Goal: Transaction & Acquisition: Book appointment/travel/reservation

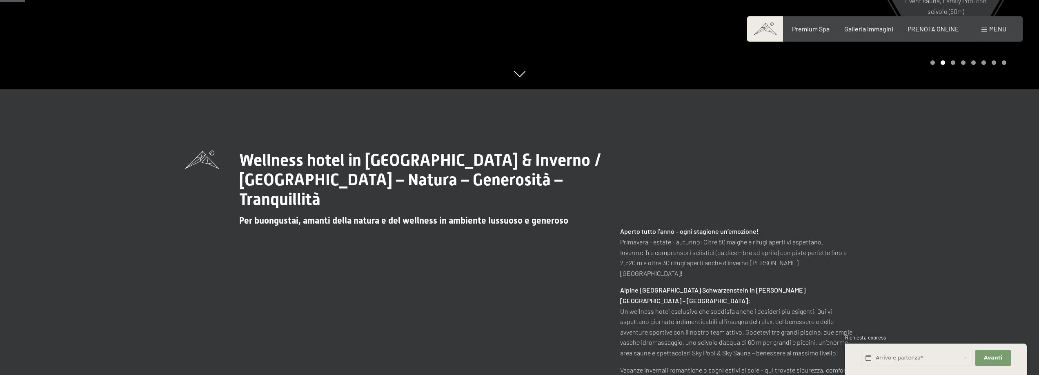
scroll to position [41, 0]
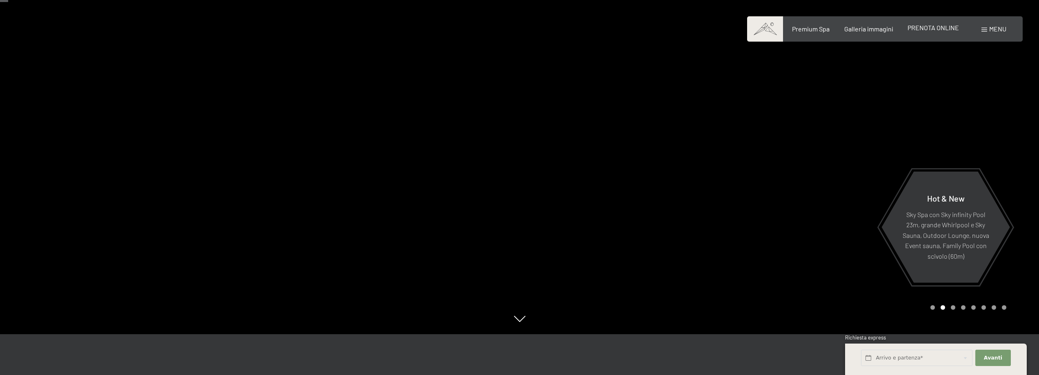
click at [928, 29] on span "PRENOTA ONLINE" at bounding box center [933, 28] width 51 height 8
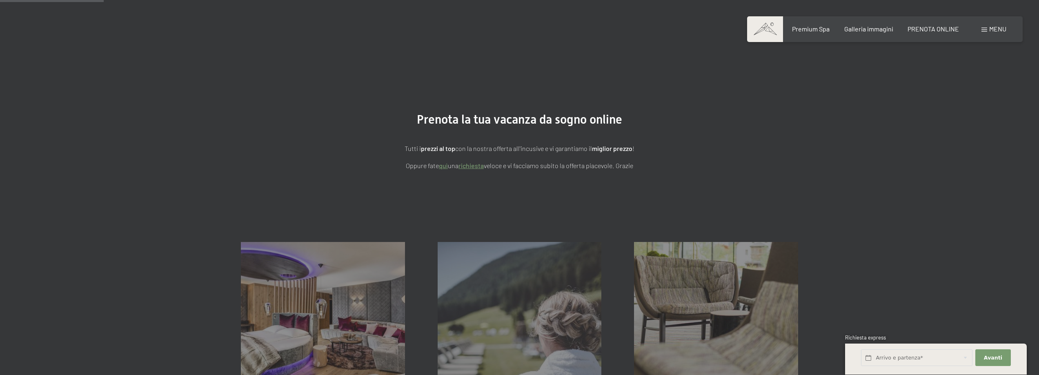
scroll to position [163, 0]
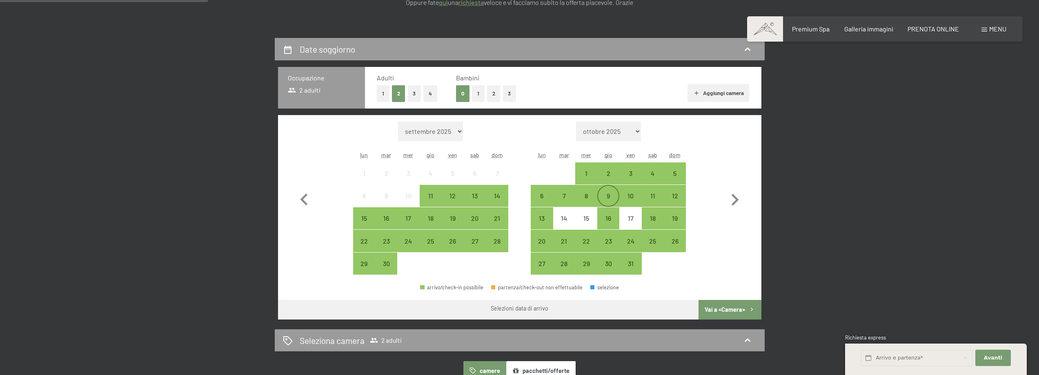
click at [608, 196] on div "9" at bounding box center [608, 203] width 20 height 20
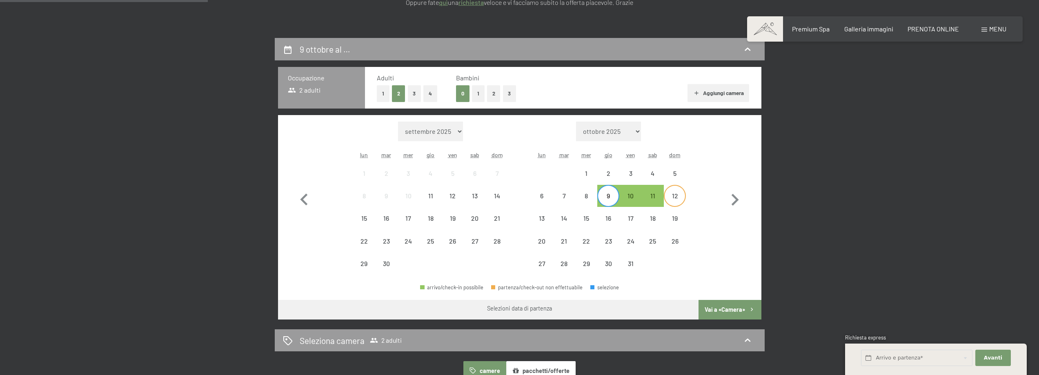
click at [675, 194] on div "12" at bounding box center [675, 203] width 20 height 20
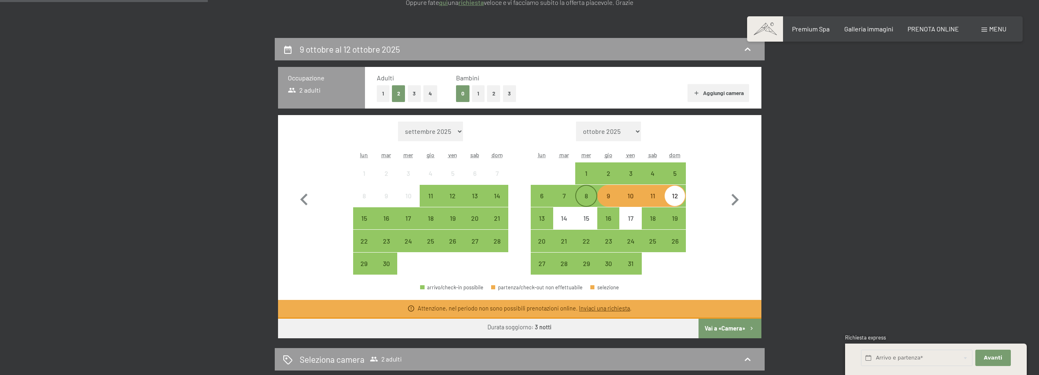
click at [584, 199] on div "8" at bounding box center [586, 203] width 20 height 20
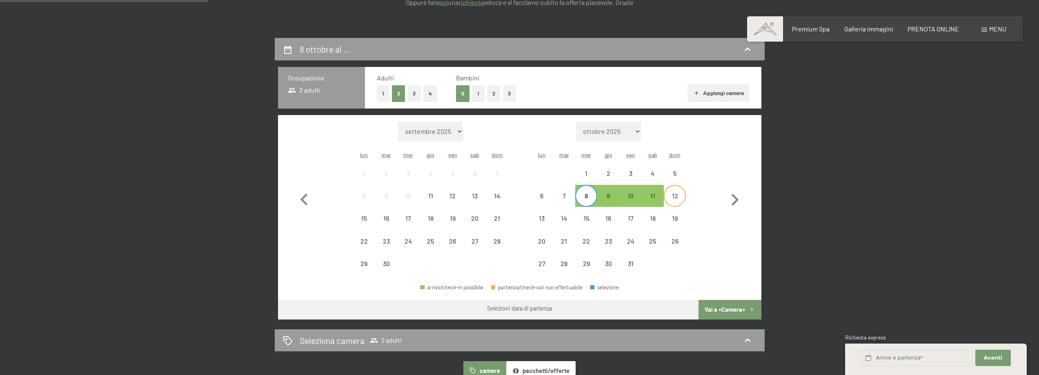
click at [668, 199] on div "12" at bounding box center [675, 203] width 20 height 20
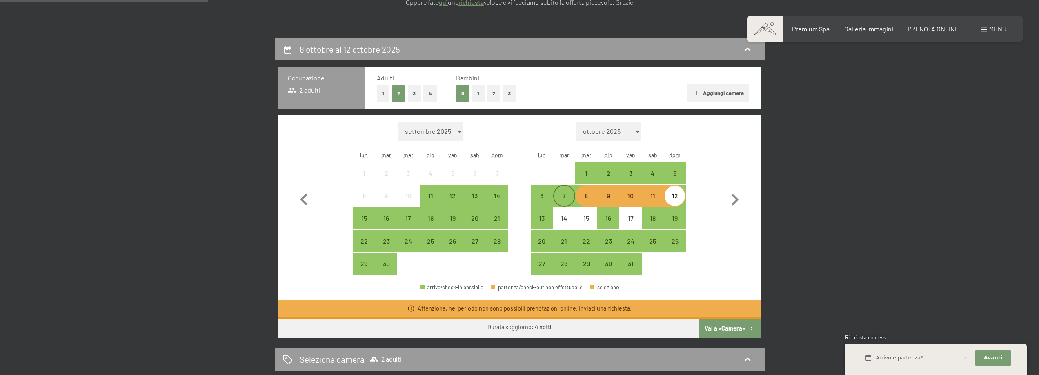
click at [567, 200] on div "7" at bounding box center [564, 203] width 20 height 20
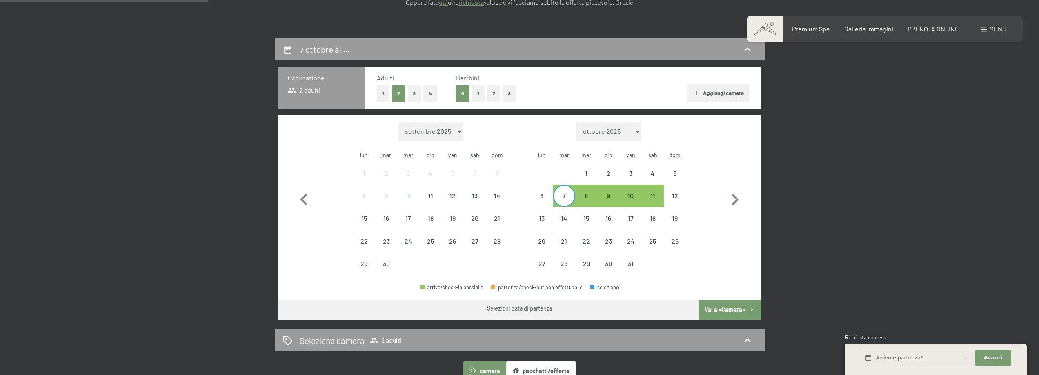
click at [685, 197] on div "12" at bounding box center [675, 196] width 22 height 22
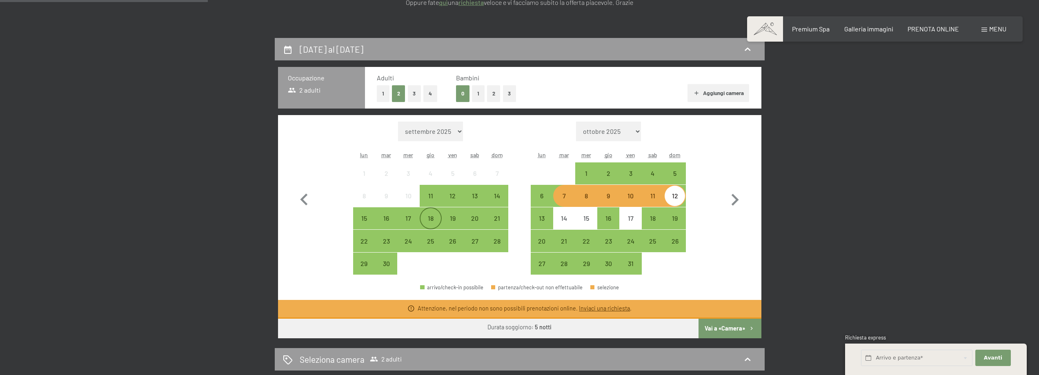
click at [424, 219] on div "18" at bounding box center [430, 225] width 20 height 20
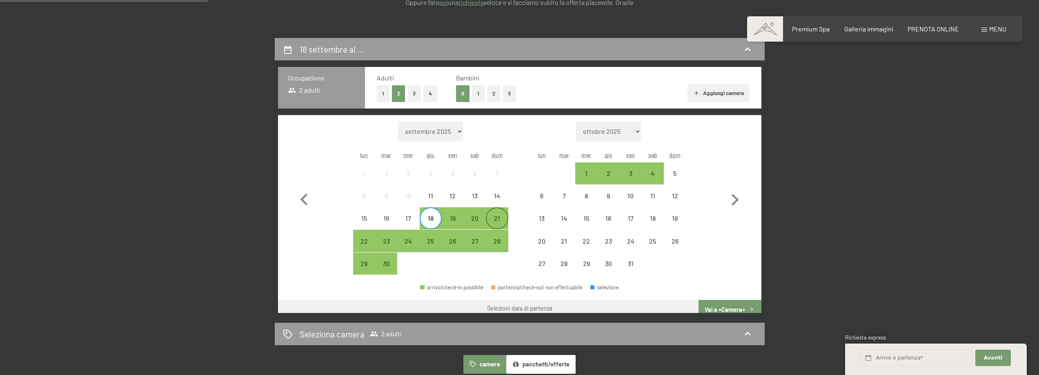
click at [501, 219] on div "21" at bounding box center [497, 225] width 20 height 20
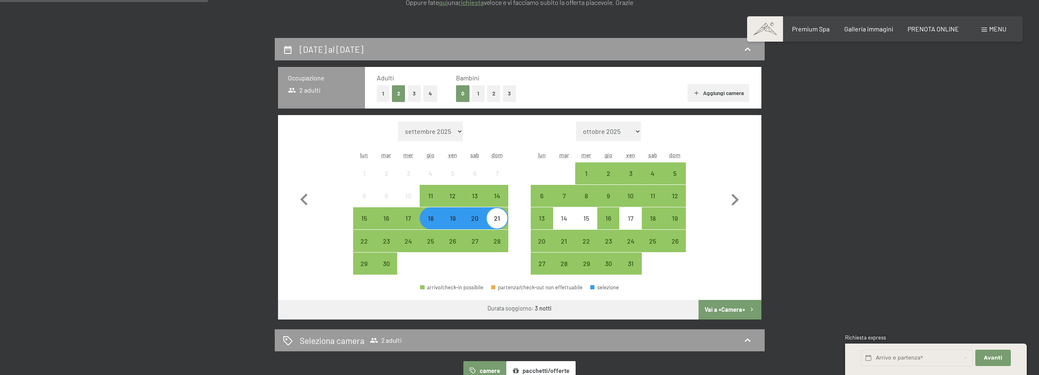
click at [743, 305] on button "Vai a «Camera»" at bounding box center [730, 310] width 62 height 20
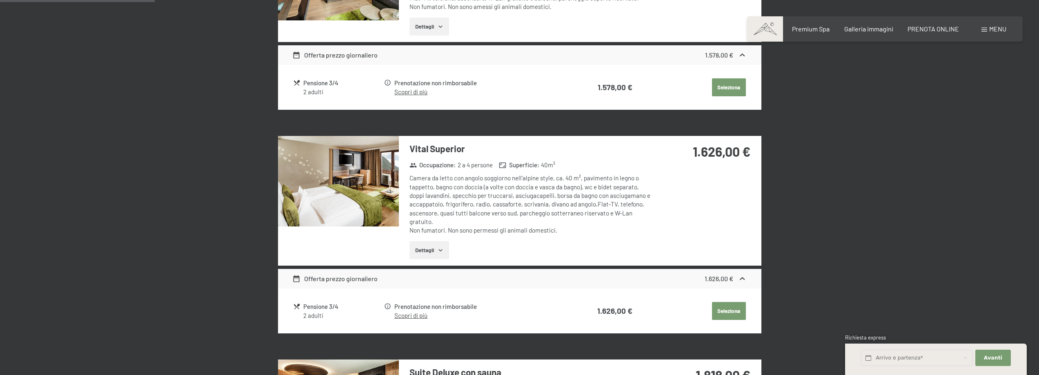
scroll to position [79, 0]
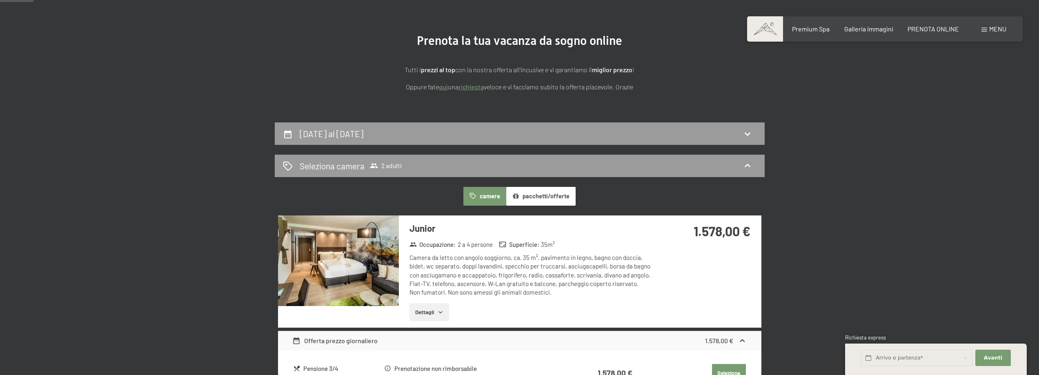
click at [424, 311] on button "Dettagli" at bounding box center [429, 312] width 40 height 18
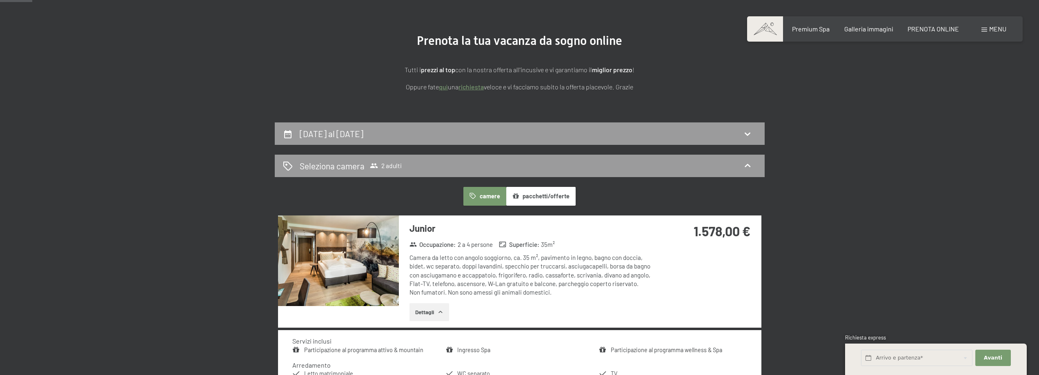
scroll to position [0, 0]
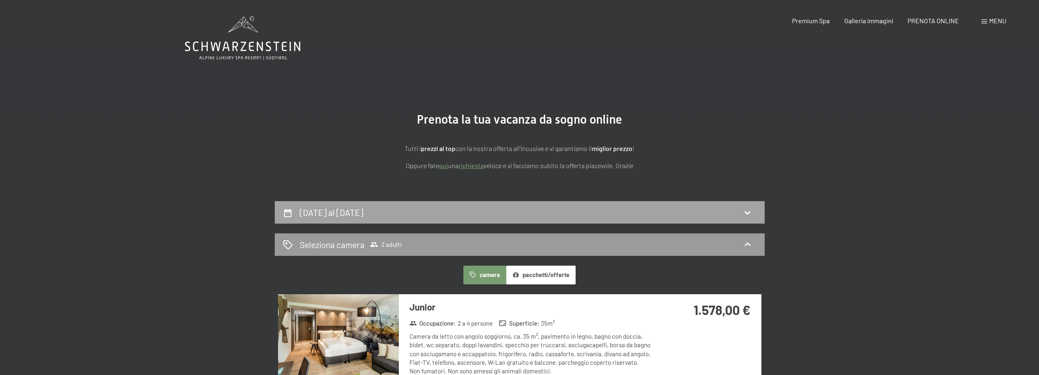
click at [612, 213] on div "[DATE] al [DATE]" at bounding box center [520, 213] width 474 height 12
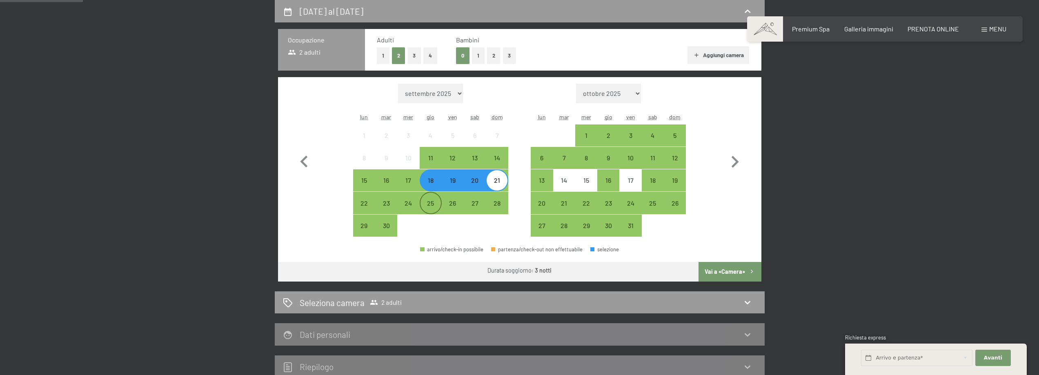
click at [431, 206] on div "25" at bounding box center [430, 210] width 20 height 20
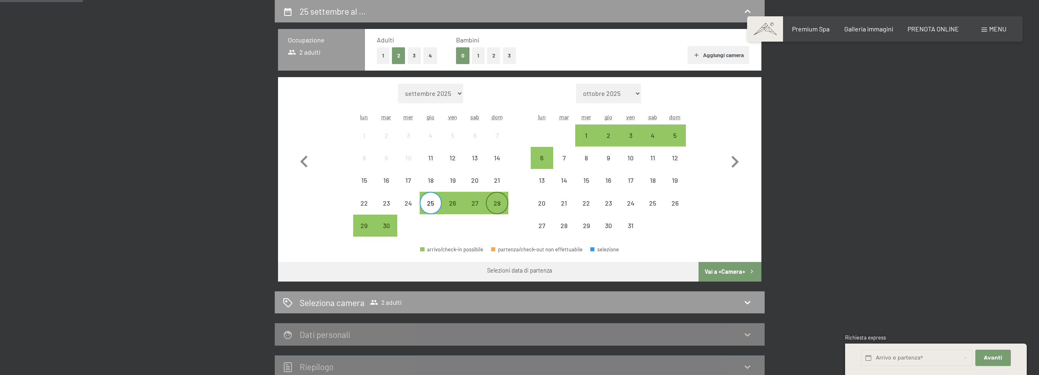
click at [500, 209] on div "28" at bounding box center [497, 210] width 20 height 20
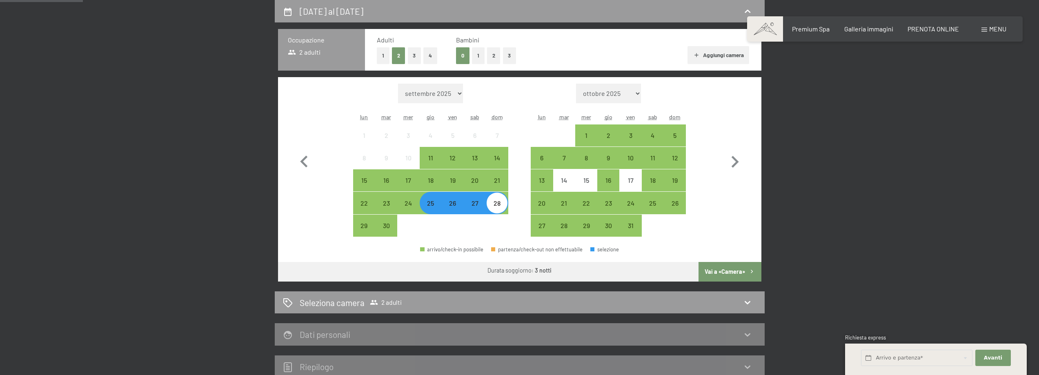
click at [429, 205] on div "25" at bounding box center [430, 210] width 20 height 20
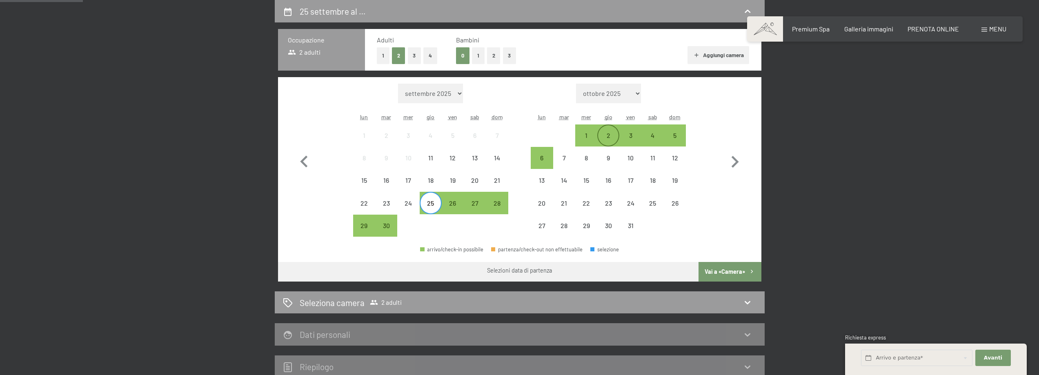
click at [615, 137] on div "2" at bounding box center [608, 142] width 20 height 20
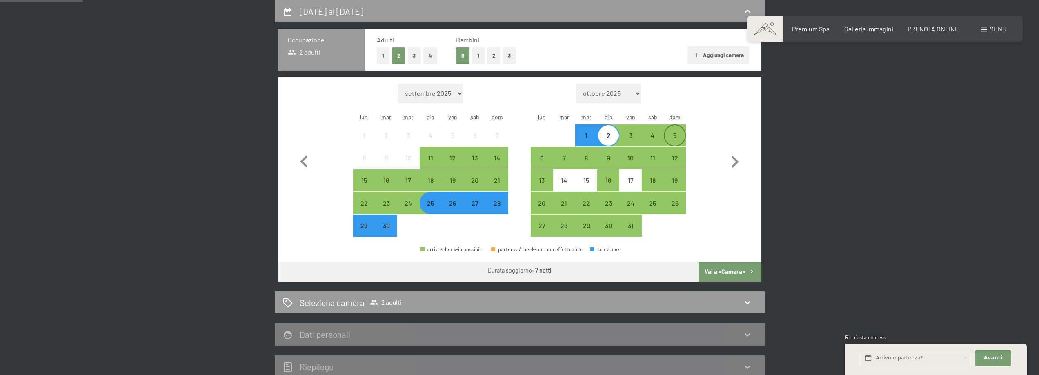
click at [671, 134] on div "5" at bounding box center [675, 142] width 20 height 20
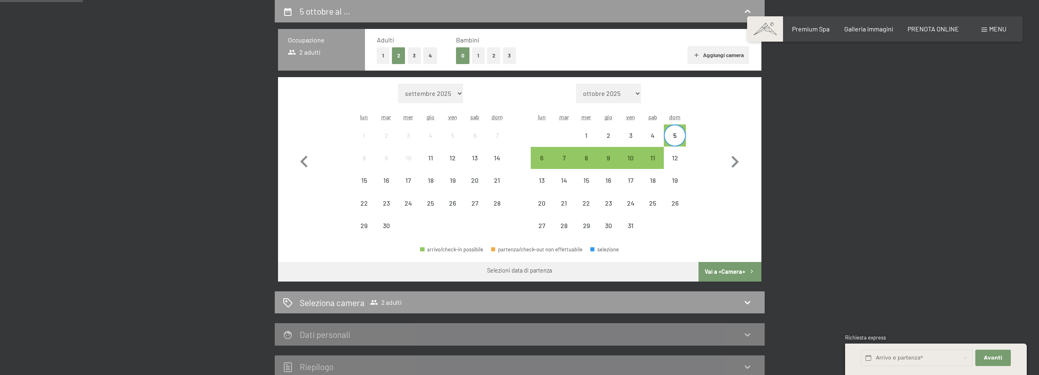
click at [729, 273] on button "Vai a «Camera»" at bounding box center [730, 272] width 62 height 20
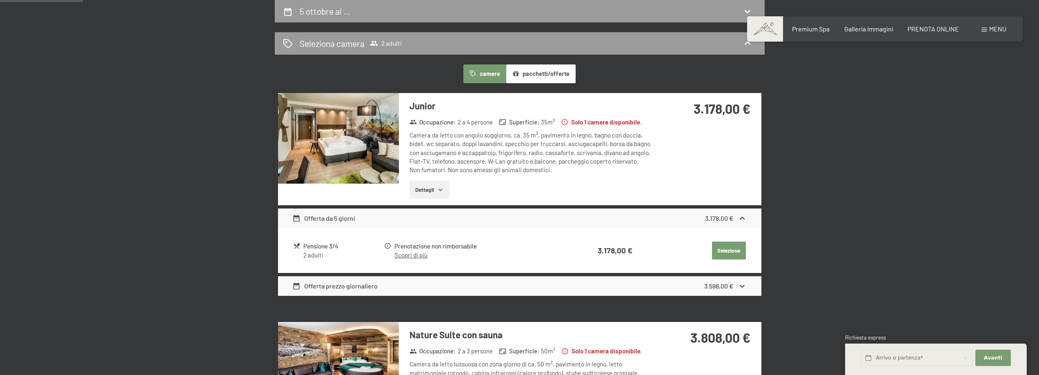
scroll to position [0, 0]
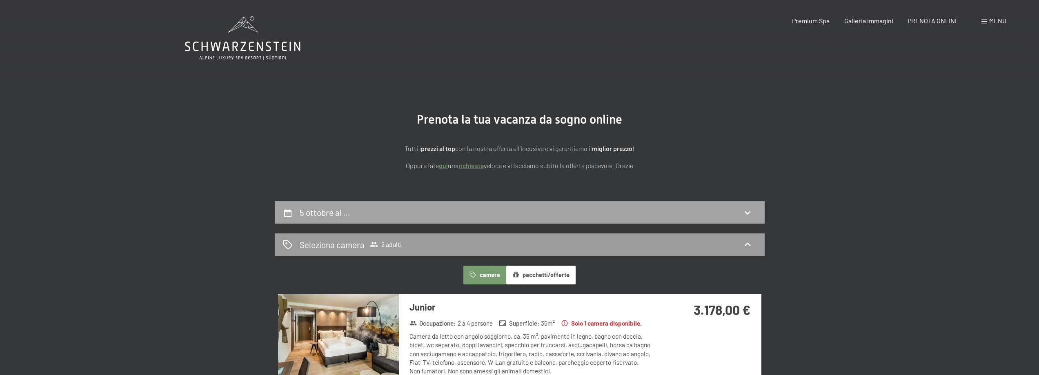
click at [740, 213] on div "5 ottobre al …" at bounding box center [520, 213] width 474 height 12
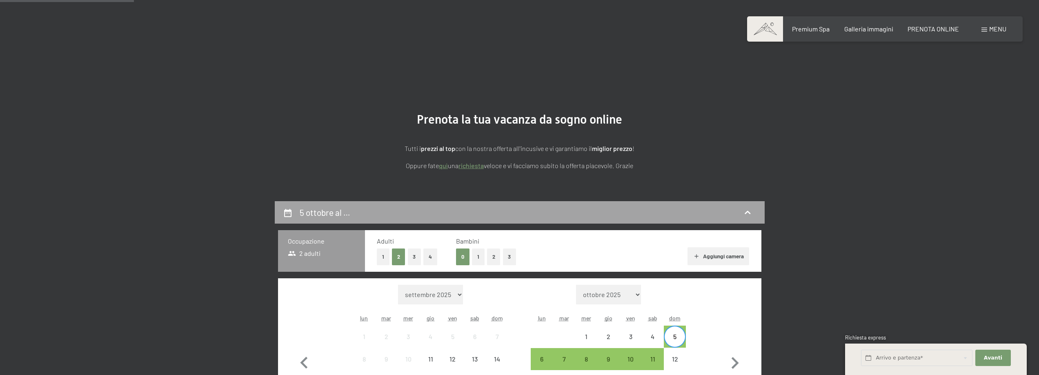
scroll to position [201, 0]
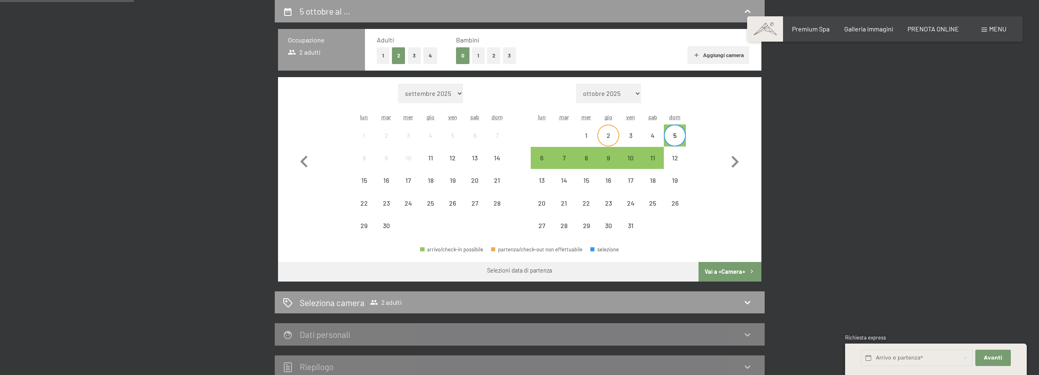
click at [614, 136] on div "2" at bounding box center [608, 142] width 20 height 20
click at [643, 137] on div "4" at bounding box center [653, 142] width 20 height 20
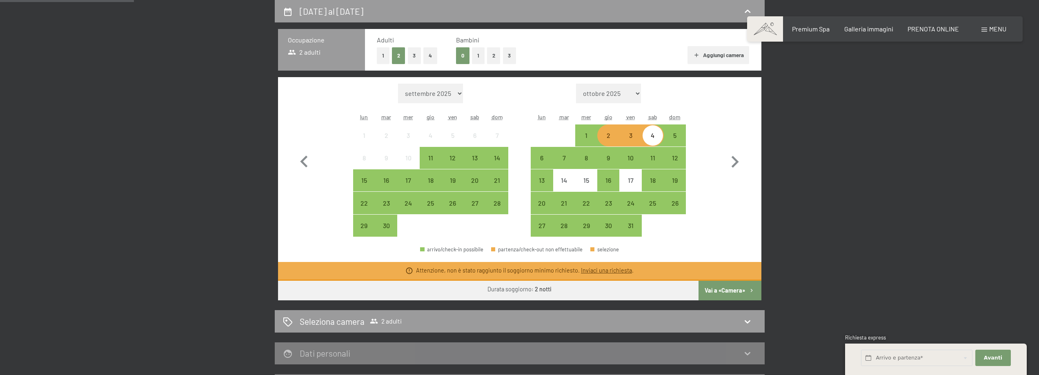
click at [603, 135] on div "2" at bounding box center [608, 142] width 20 height 20
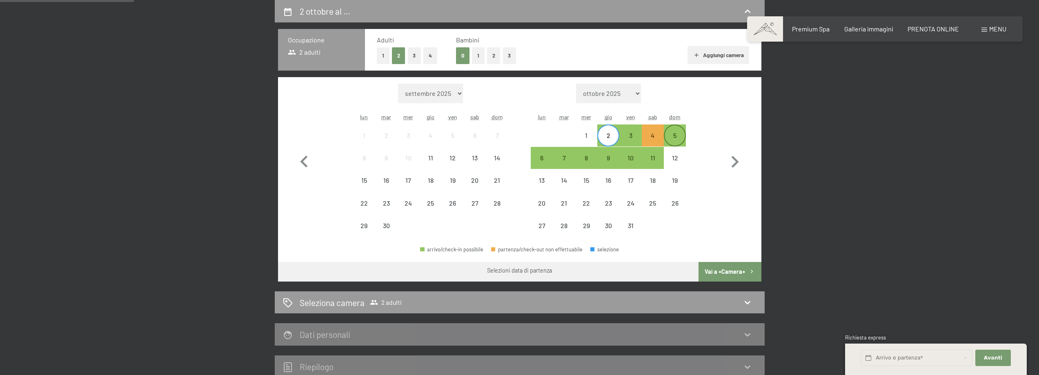
click at [672, 138] on div "5" at bounding box center [675, 142] width 20 height 20
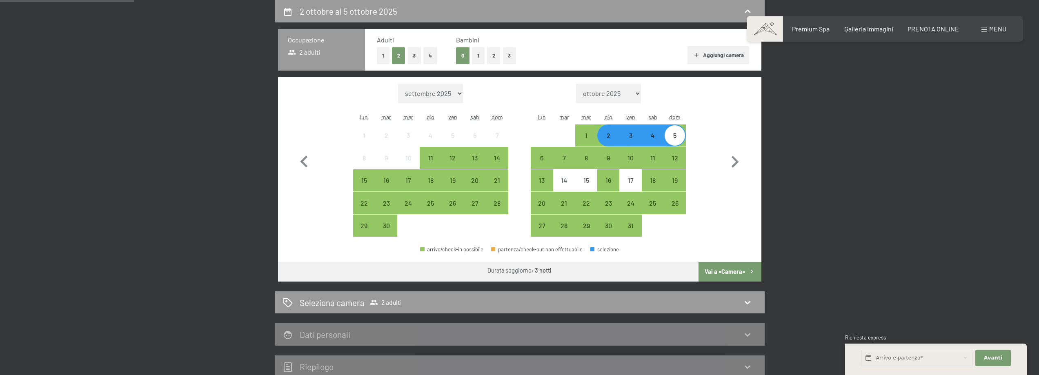
click at [720, 266] on button "Vai a «Camera»" at bounding box center [730, 272] width 62 height 20
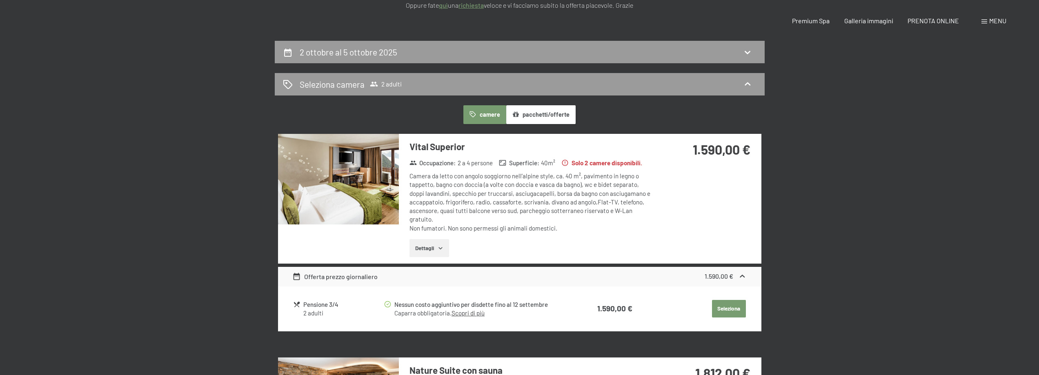
scroll to position [0, 0]
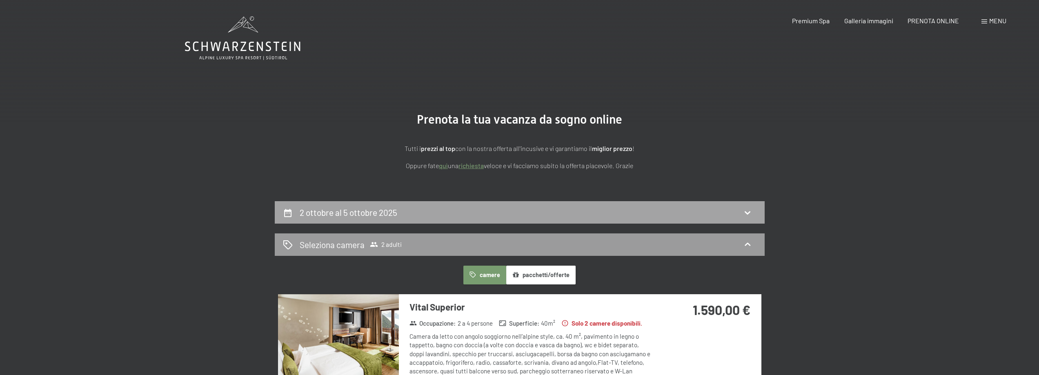
click at [675, 211] on div "2 ottobre al 5 ottobre 2025" at bounding box center [520, 213] width 474 height 12
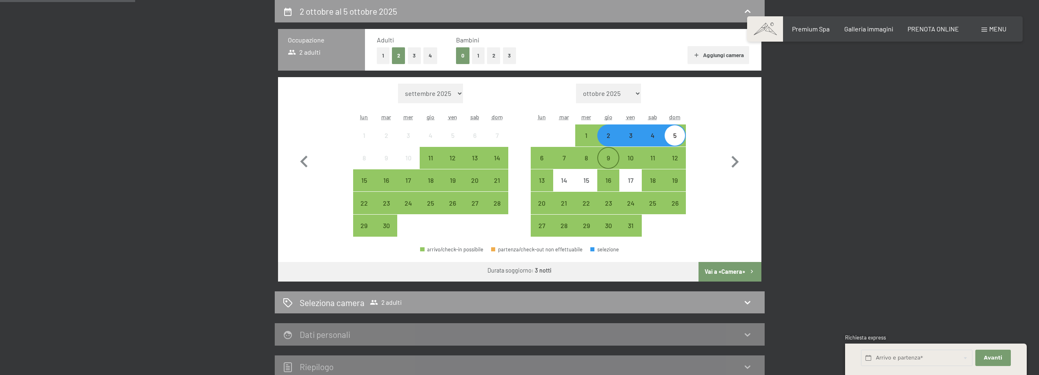
click at [616, 156] on div "9" at bounding box center [608, 165] width 20 height 20
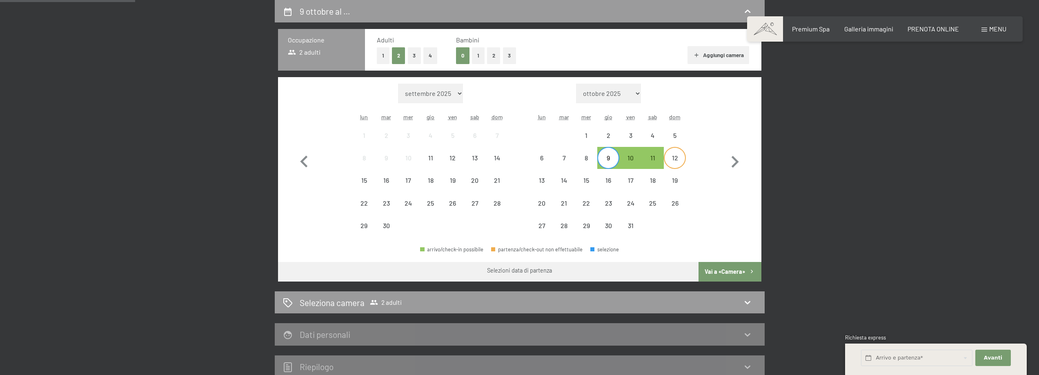
click at [675, 157] on div "12" at bounding box center [675, 165] width 20 height 20
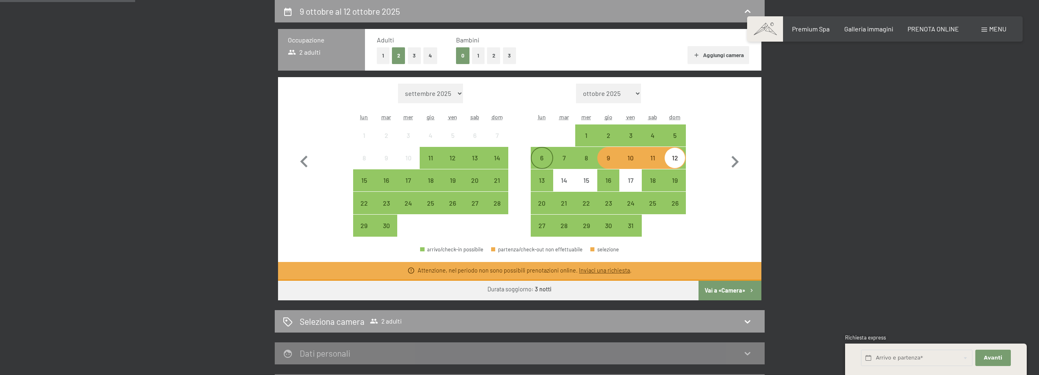
click at [543, 158] on div "6" at bounding box center [542, 165] width 20 height 20
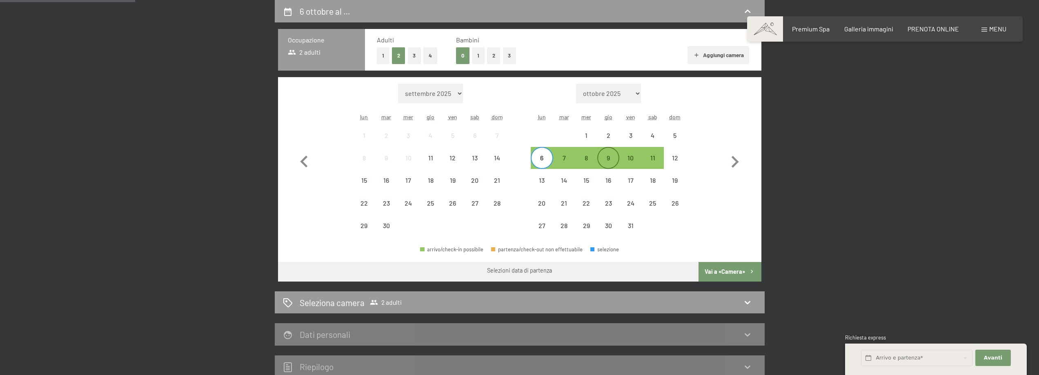
click at [604, 158] on div "9" at bounding box center [608, 165] width 20 height 20
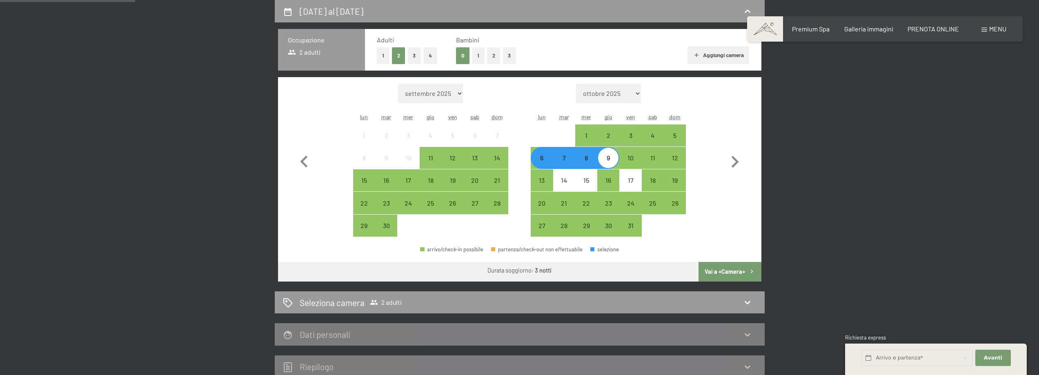
click at [724, 267] on button "Vai a «Camera»" at bounding box center [730, 272] width 62 height 20
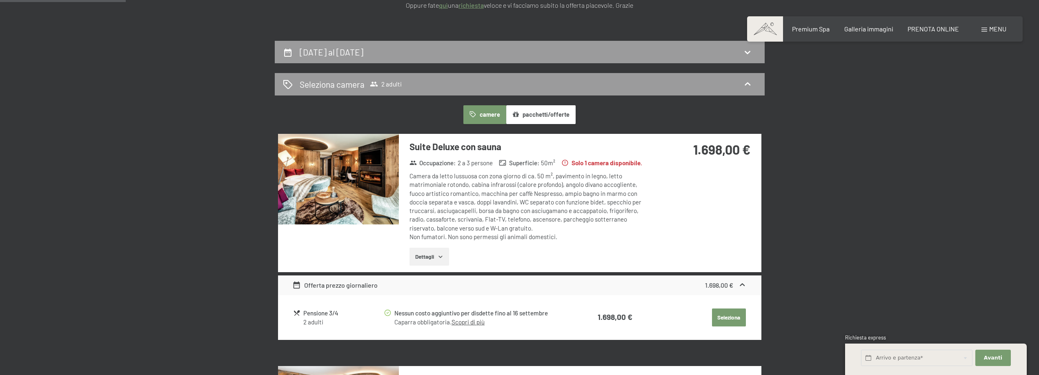
scroll to position [0, 0]
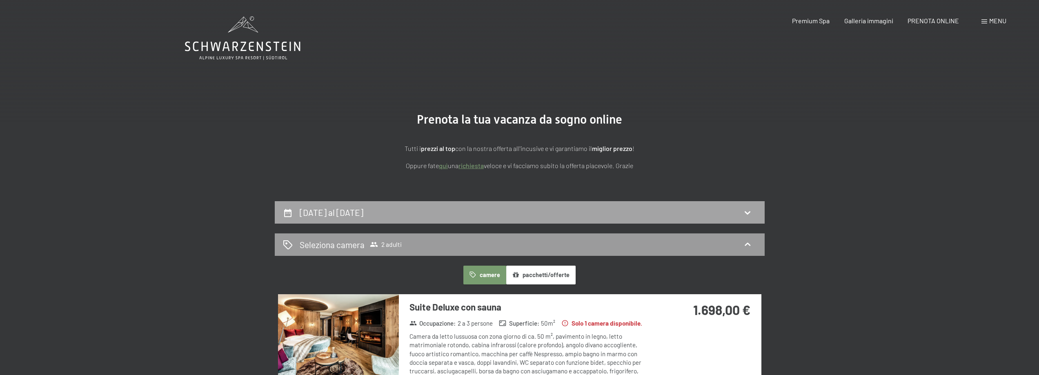
click at [743, 207] on div "[DATE] al [DATE]" at bounding box center [520, 213] width 474 height 12
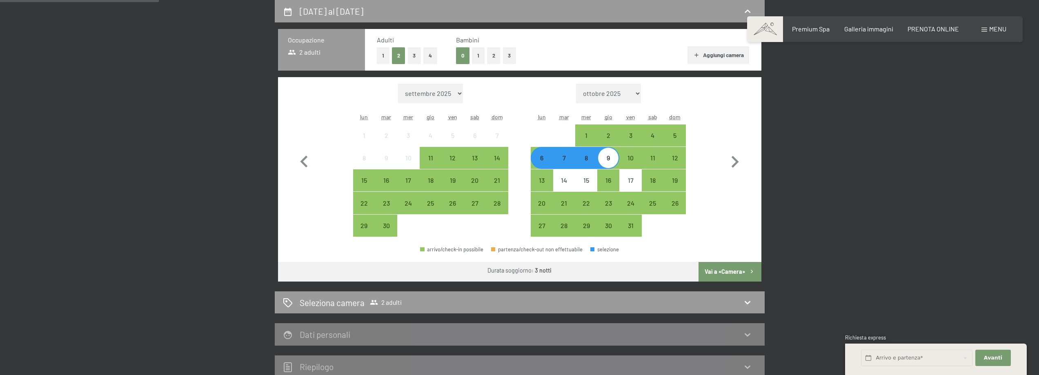
scroll to position [160, 0]
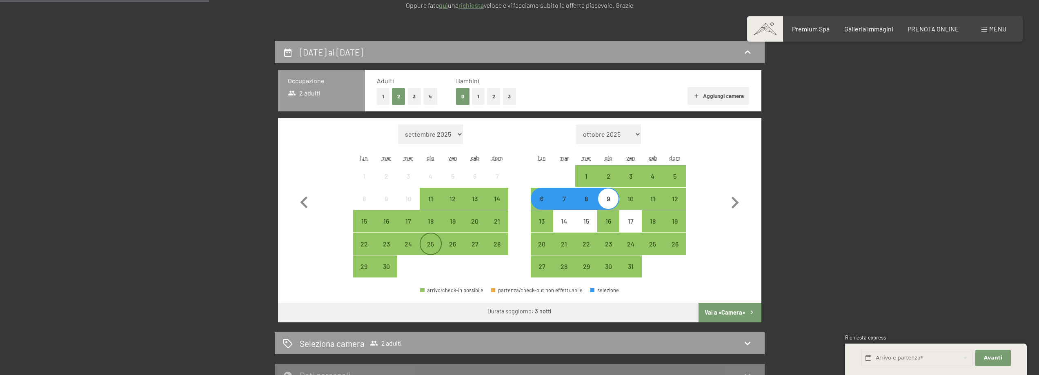
click at [430, 246] on div "25" at bounding box center [430, 251] width 20 height 20
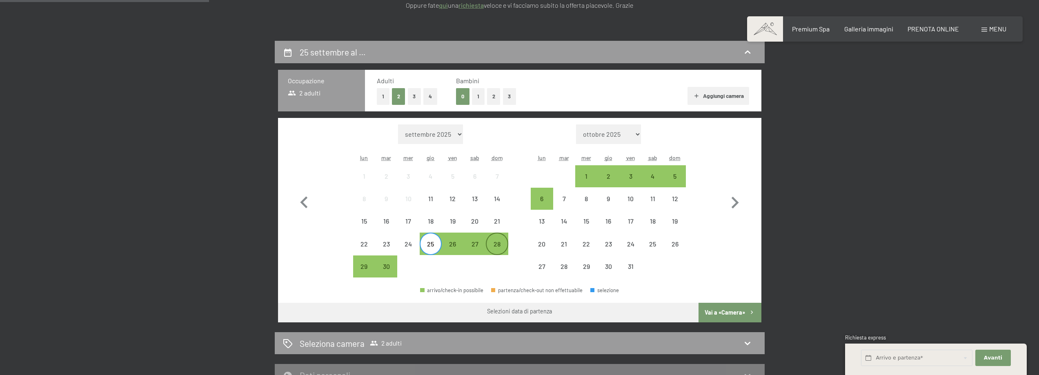
click at [504, 243] on div "28" at bounding box center [497, 251] width 20 height 20
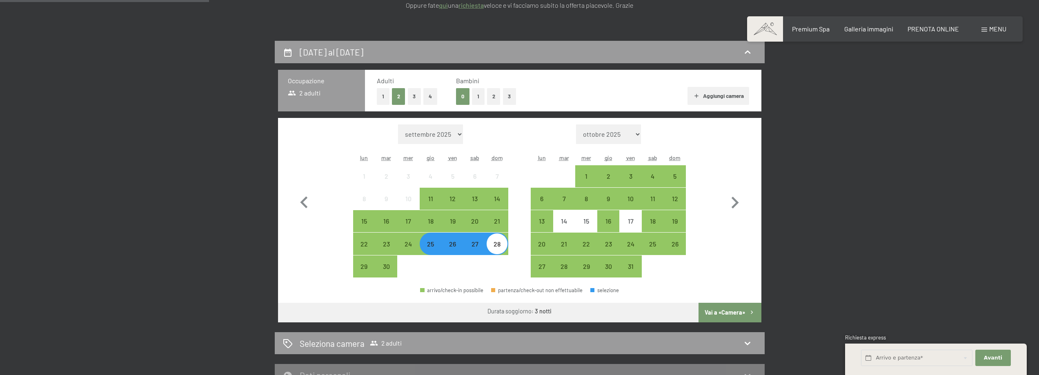
click at [731, 312] on button "Vai a «Camera»" at bounding box center [730, 313] width 62 height 20
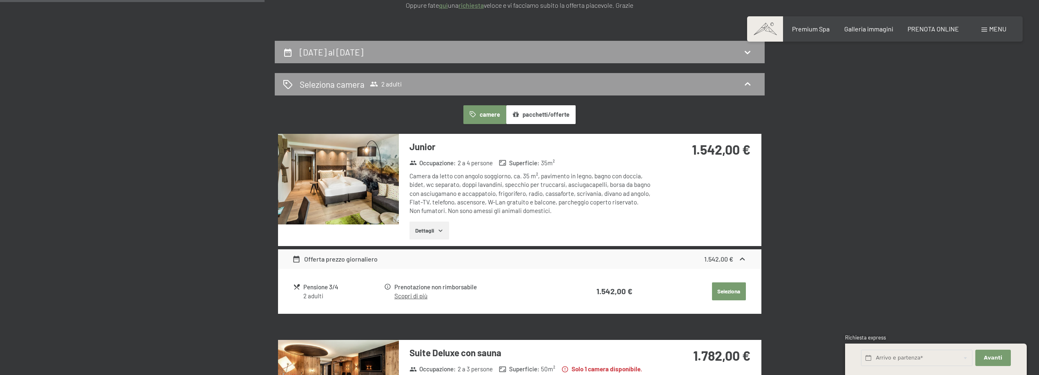
scroll to position [201, 0]
